Goal: Task Accomplishment & Management: Use online tool/utility

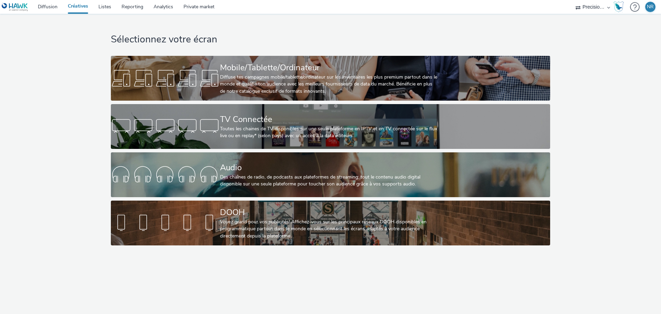
click at [266, 188] on div "Audio Des chaînes de radio, de podcasts aux plateformes de streaming: tout le c…" at bounding box center [329, 174] width 218 height 45
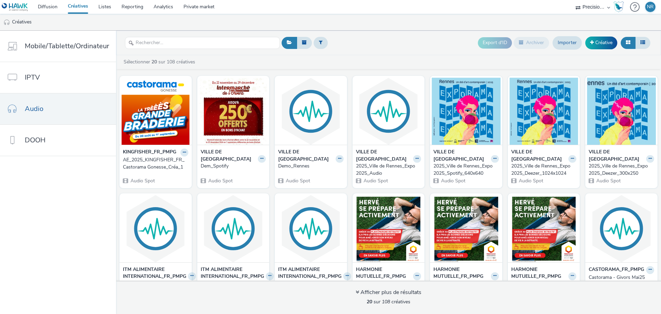
click at [150, 169] on div "AE_2025_KINGFISHER_FR_Castorama Gonesse_Créa_1" at bounding box center [154, 163] width 63 height 14
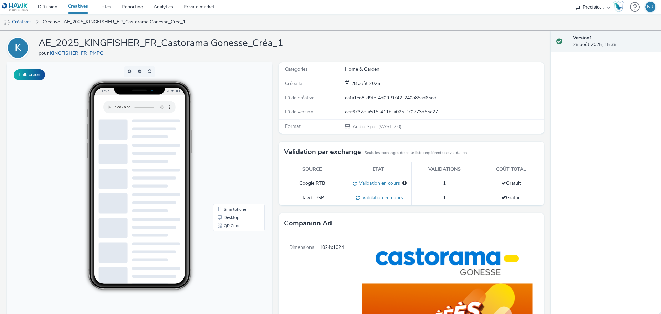
scroll to position [7, 0]
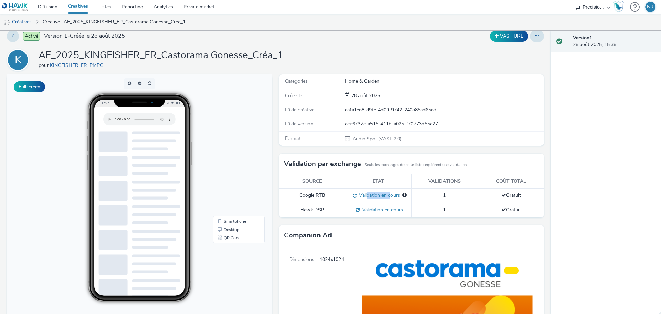
drag, startPoint x: 373, startPoint y: 197, endPoint x: 387, endPoint y: 197, distance: 13.4
click at [387, 197] on span "Validation en cours" at bounding box center [378, 195] width 43 height 7
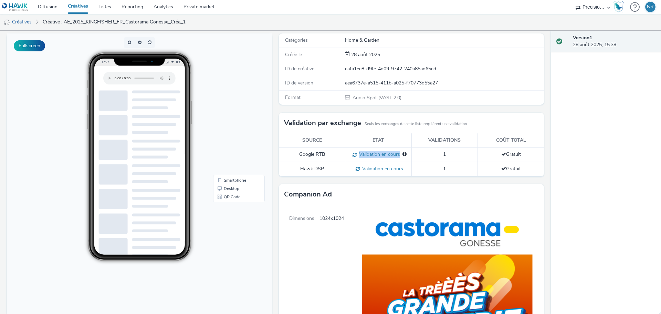
scroll to position [0, 0]
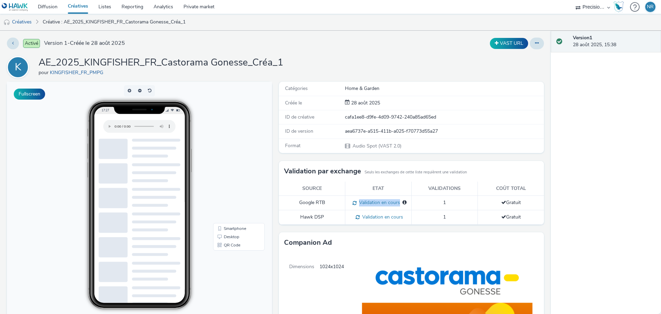
click at [15, 44] on button at bounding box center [13, 44] width 12 height 12
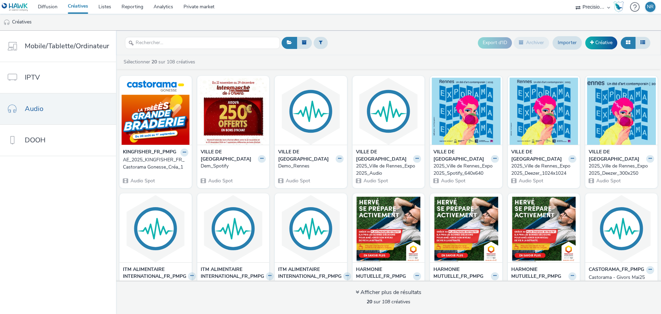
click at [183, 154] on icon at bounding box center [184, 152] width 3 height 4
click at [162, 180] on link "Dupliquer" at bounding box center [163, 178] width 52 height 14
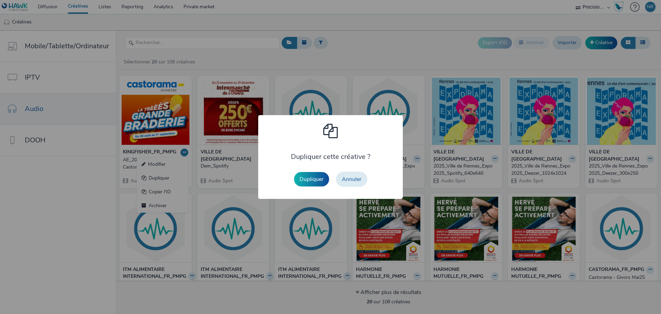
click at [308, 181] on button "Dupliquer" at bounding box center [311, 179] width 35 height 14
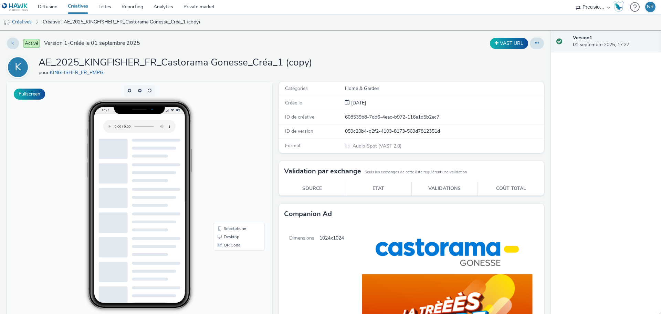
click at [535, 43] on icon at bounding box center [537, 43] width 4 height 5
click at [514, 58] on link "Modifier" at bounding box center [518, 57] width 52 height 14
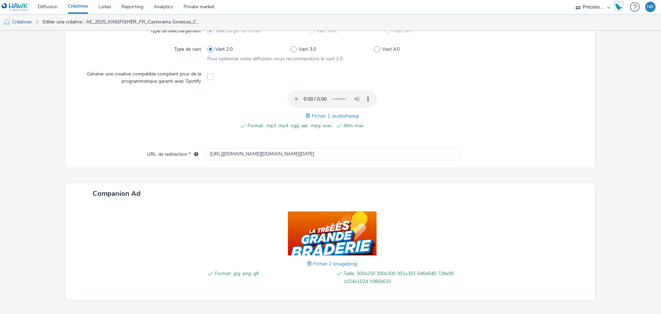
scroll to position [213, 0]
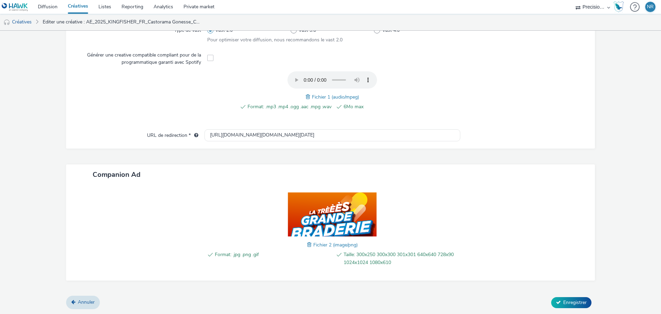
click at [313, 242] on span "Fichier 2 (image/png)" at bounding box center [335, 244] width 44 height 7
click at [303, 245] on div "Format: .jpg .png .gif Taille: 300x250 300x300 301x301 640x640 728x90 1024x1024…" at bounding box center [332, 232] width 256 height 82
click at [307, 245] on span at bounding box center [310, 245] width 6 height 8
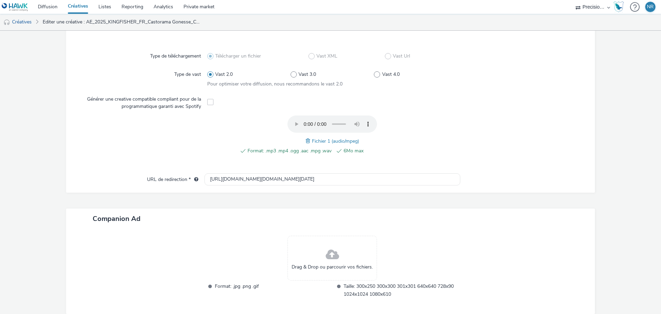
scroll to position [203, 0]
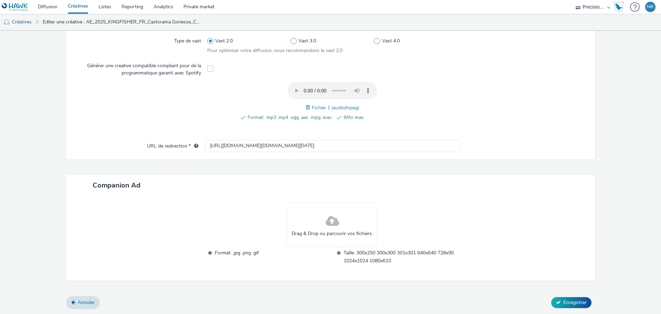
click at [571, 302] on span "Enregistrer" at bounding box center [574, 302] width 23 height 7
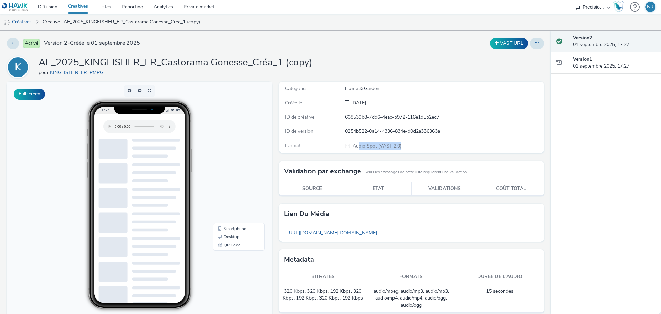
drag, startPoint x: 356, startPoint y: 145, endPoint x: 401, endPoint y: 145, distance: 45.4
click at [401, 145] on div "Audio Spot (VAST 2.0)" at bounding box center [444, 145] width 198 height 7
drag, startPoint x: 401, startPoint y: 145, endPoint x: 382, endPoint y: 145, distance: 19.3
click at [382, 145] on div "Audio Spot (VAST 2.0)" at bounding box center [444, 145] width 198 height 7
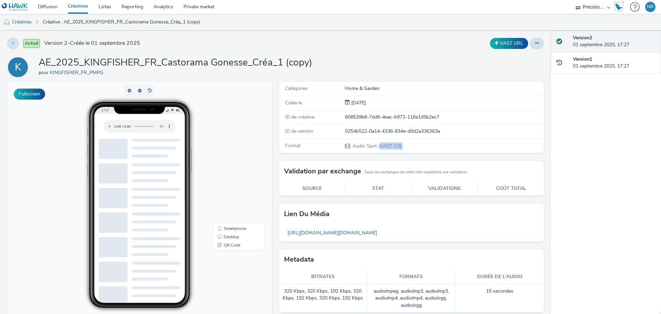
click at [382, 145] on span "Audio Spot (VAST 2.0)" at bounding box center [377, 146] width 50 height 7
click at [48, 4] on link "Diffusion" at bounding box center [48, 7] width 30 height 14
